Goal: Task Accomplishment & Management: Use online tool/utility

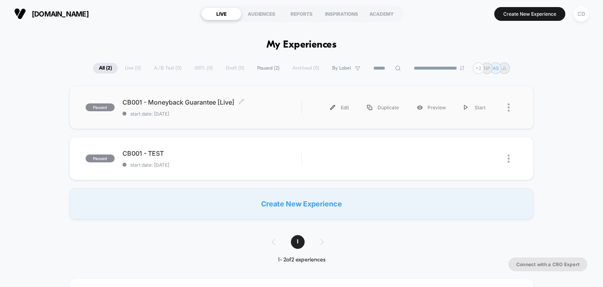
click at [213, 109] on div "CB001 - Moneyback Guarantee [Live] Click to edit experience details Click to ed…" at bounding box center [212, 107] width 179 height 18
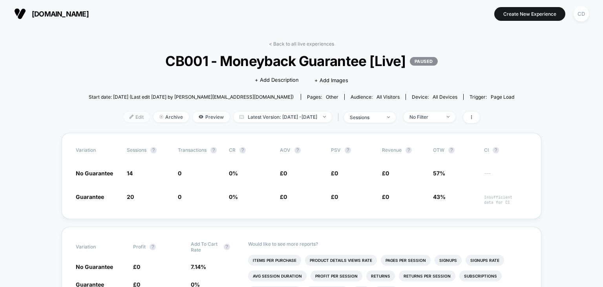
click at [130, 120] on span "Edit" at bounding box center [137, 117] width 26 height 11
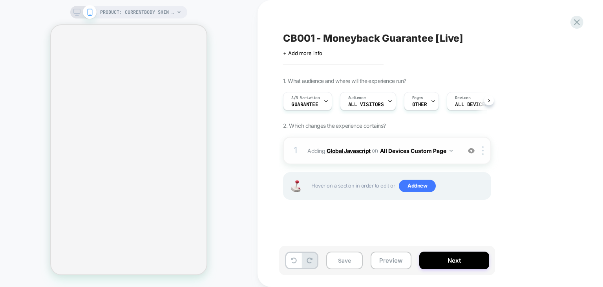
click at [344, 148] on b "Global Javascript" at bounding box center [349, 150] width 44 height 7
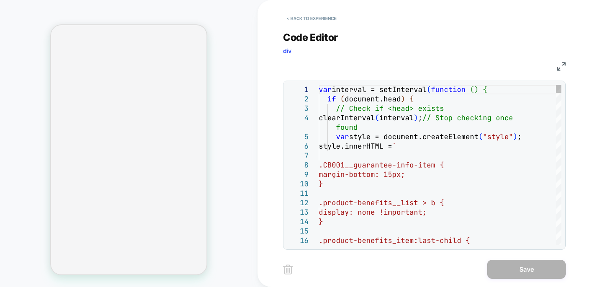
type textarea "**********"
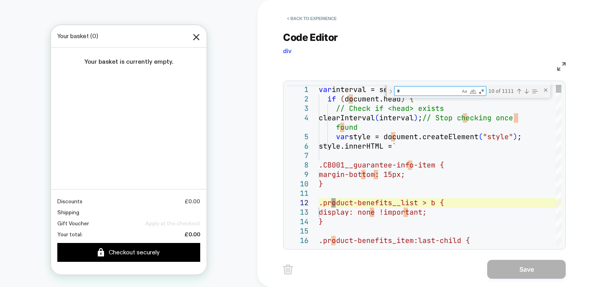
type textarea "**"
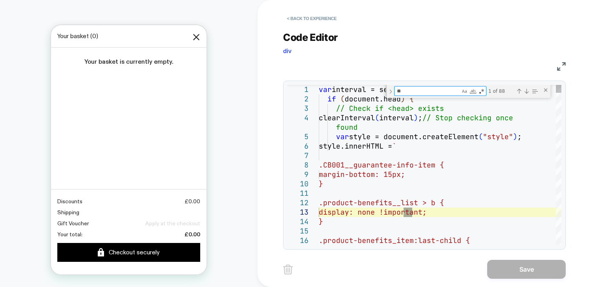
type textarea "**********"
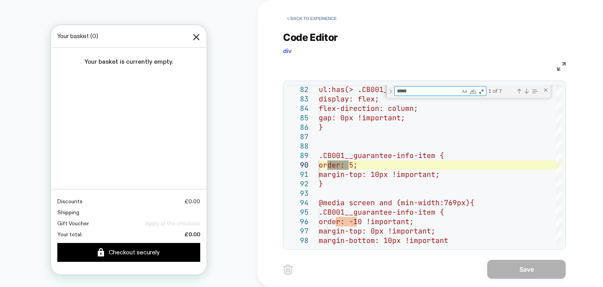
type textarea "*****"
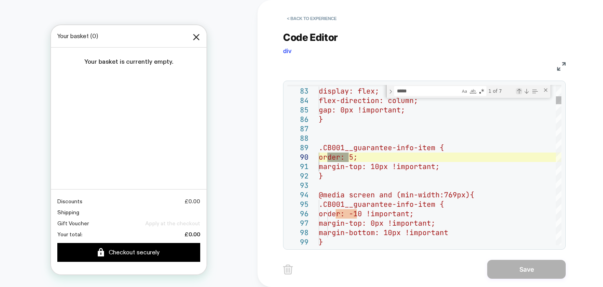
click at [522, 93] on div "Previous Match (Shift+Enter)" at bounding box center [519, 91] width 6 height 6
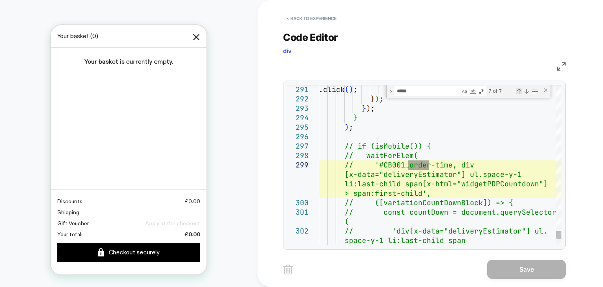
click at [522, 93] on div "Previous Match (Shift+Enter)" at bounding box center [519, 91] width 6 height 6
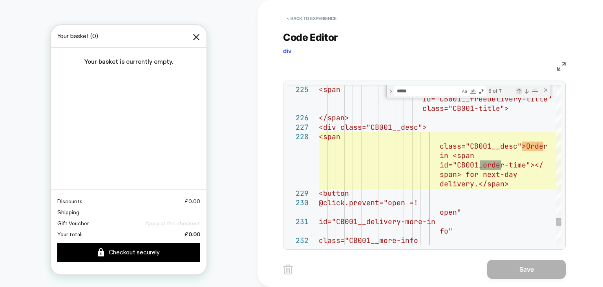
click at [522, 93] on div "Previous Match (Shift+Enter)" at bounding box center [519, 91] width 6 height 6
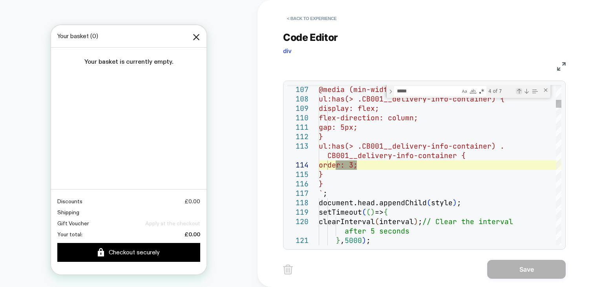
click at [522, 93] on div "Previous Match (Shift+Enter)" at bounding box center [519, 91] width 6 height 6
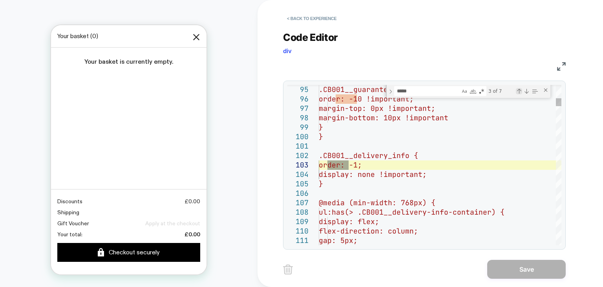
click at [522, 93] on div "Previous Match (Shift+Enter)" at bounding box center [519, 91] width 6 height 6
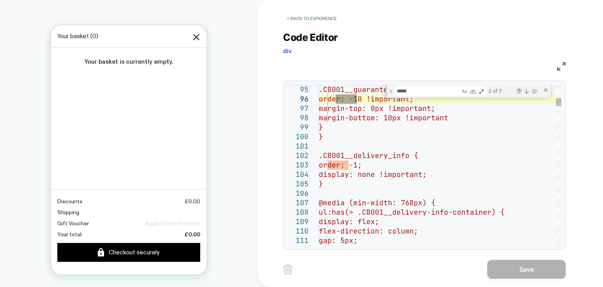
click at [522, 93] on div "Previous Match (Shift+Enter)" at bounding box center [519, 91] width 6 height 6
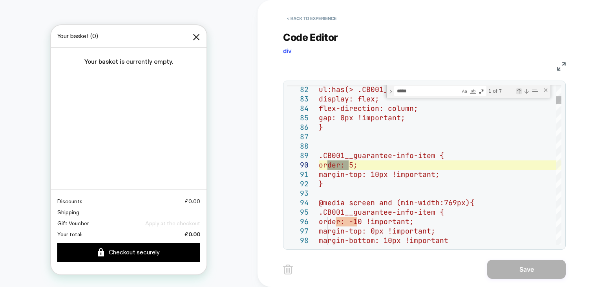
click at [522, 93] on div "Previous Match (Shift+Enter)" at bounding box center [519, 91] width 6 height 6
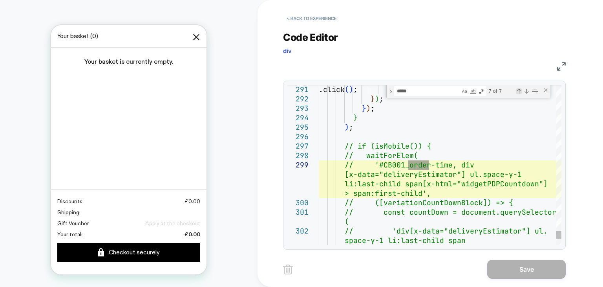
click at [522, 93] on div "Previous Match (Shift+Enter)" at bounding box center [519, 91] width 6 height 6
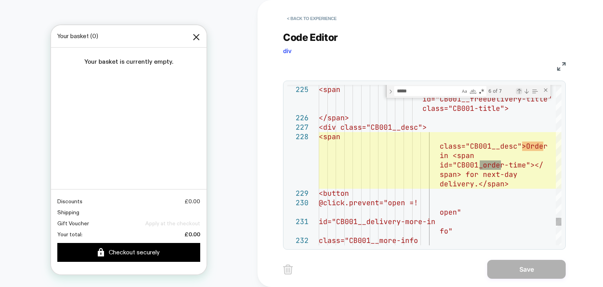
click at [522, 93] on div "Previous Match (Shift+Enter)" at bounding box center [519, 91] width 6 height 6
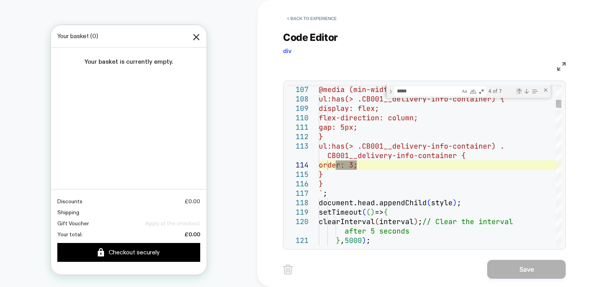
click at [522, 88] on div "Previous Match (Shift+Enter)" at bounding box center [519, 91] width 6 height 6
type textarea "**********"
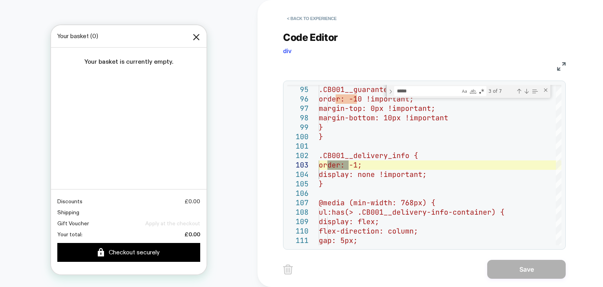
scroll to position [414, 0]
click at [307, 19] on button "< Back to experience" at bounding box center [311, 18] width 57 height 13
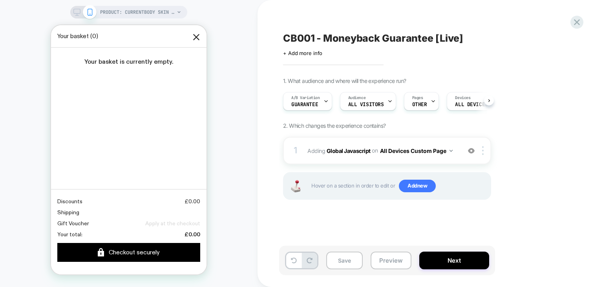
scroll to position [0, 0]
click at [575, 22] on icon at bounding box center [577, 22] width 11 height 11
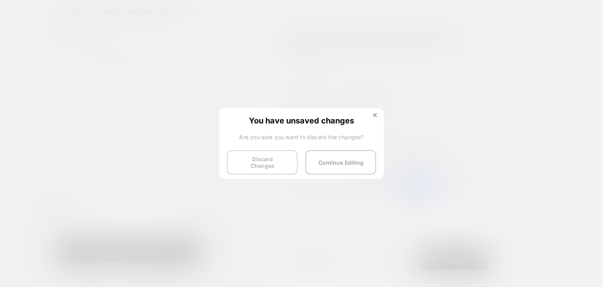
click at [258, 157] on button "Discard Changes" at bounding box center [262, 162] width 71 height 24
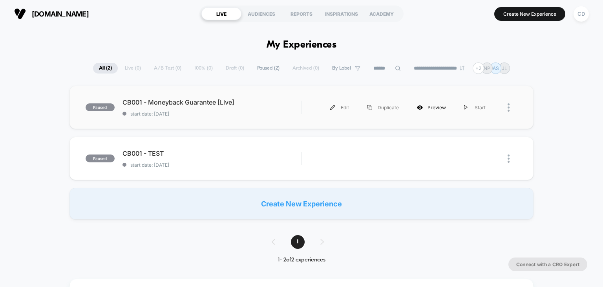
click at [436, 109] on div "Preview" at bounding box center [431, 108] width 47 height 18
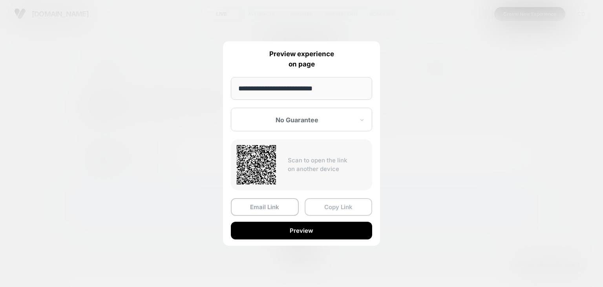
click at [328, 206] on button "Copy Link" at bounding box center [339, 207] width 68 height 18
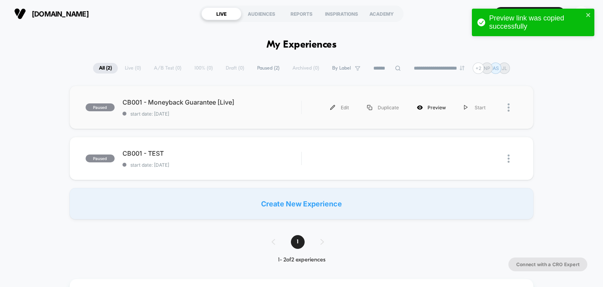
click at [441, 108] on div "Preview" at bounding box center [431, 108] width 47 height 18
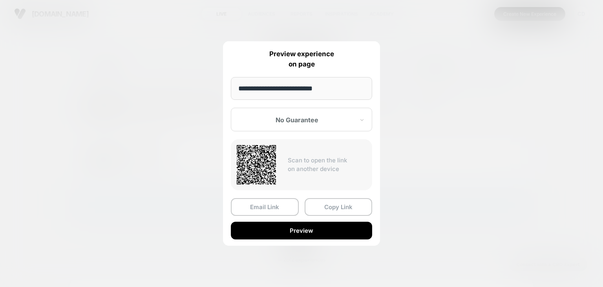
click at [279, 114] on div "No Guarantee" at bounding box center [301, 120] width 141 height 24
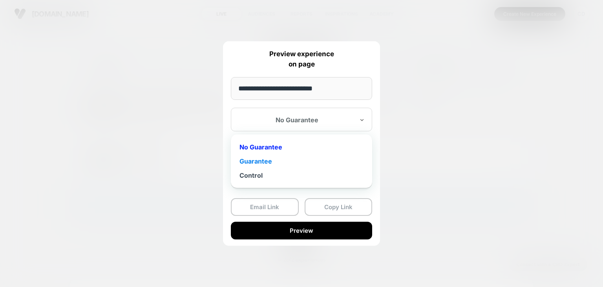
click at [255, 158] on div "Guarantee" at bounding box center [302, 161] width 134 height 14
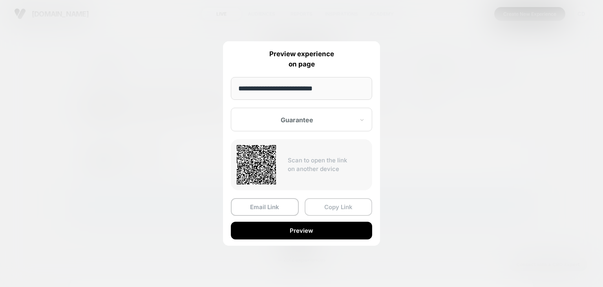
click at [327, 210] on button "Copy Link" at bounding box center [339, 207] width 68 height 18
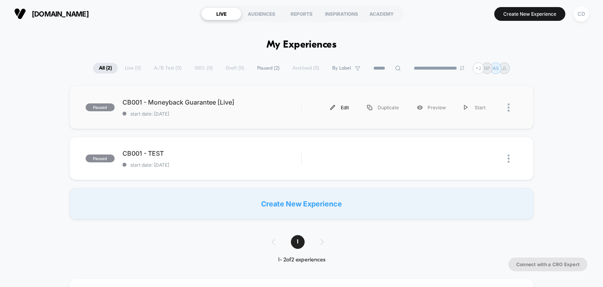
click at [341, 107] on div "Edit" at bounding box center [339, 108] width 37 height 18
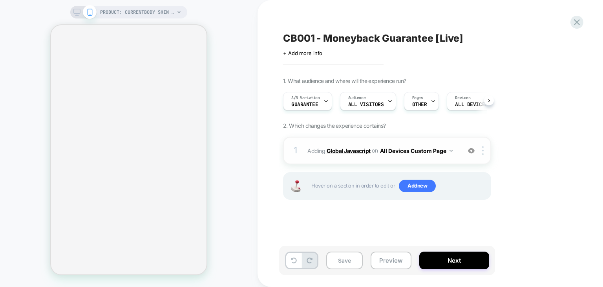
click at [367, 148] on b "Global Javascript" at bounding box center [349, 150] width 44 height 7
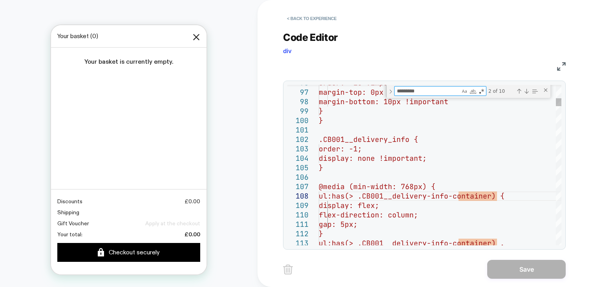
click at [496, 192] on span "ul:has(> .CB001__delivery-info-container) {" at bounding box center [412, 195] width 186 height 9
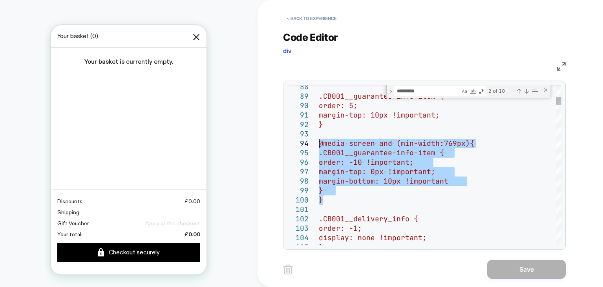
drag, startPoint x: 337, startPoint y: 201, endPoint x: 303, endPoint y: 137, distance: 72.2
type textarea "**********"
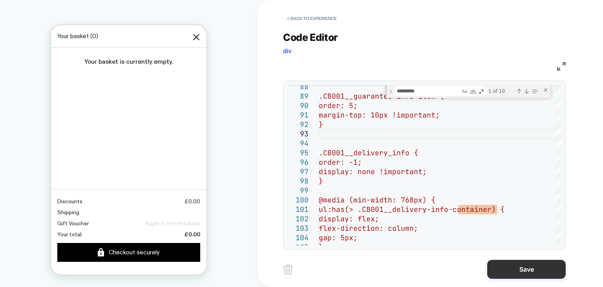
click at [508, 270] on button "Save" at bounding box center [526, 269] width 79 height 19
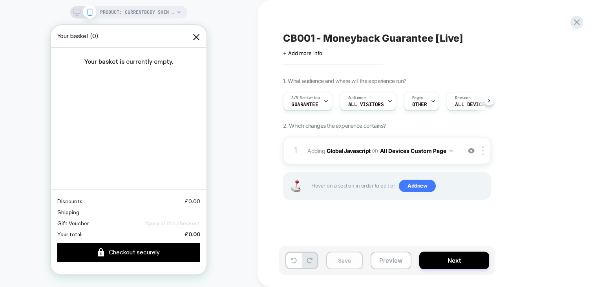
click at [357, 261] on button "Save" at bounding box center [344, 260] width 37 height 18
